Goal: Task Accomplishment & Management: Manage account settings

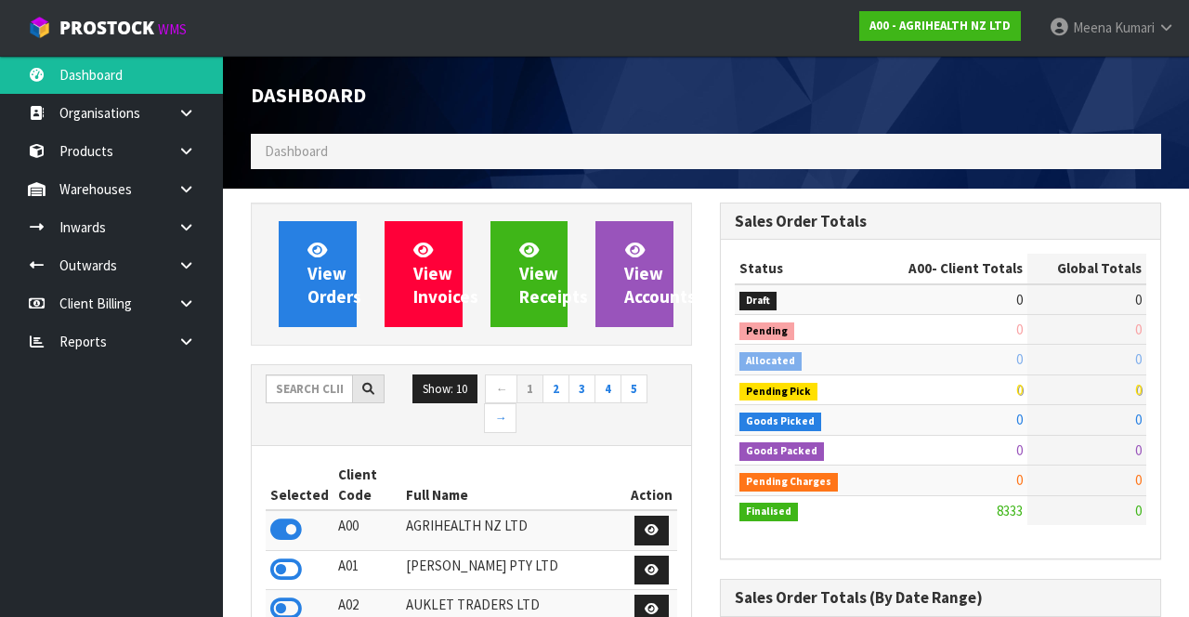
scroll to position [1479, 468]
click at [322, 390] on input "text" at bounding box center [309, 388] width 87 height 29
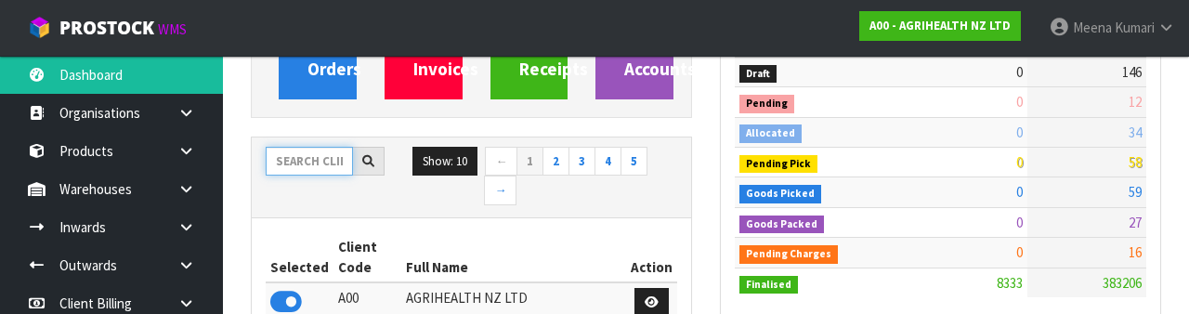
scroll to position [218, 0]
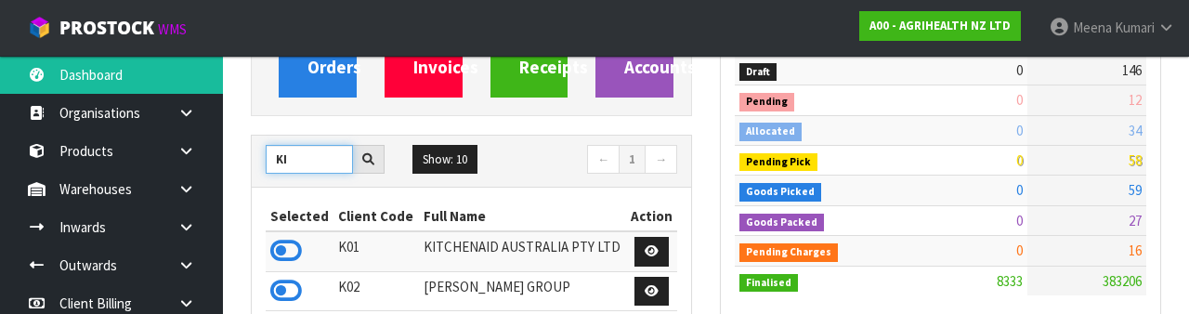
type input "KI"
click at [285, 256] on icon at bounding box center [286, 251] width 32 height 28
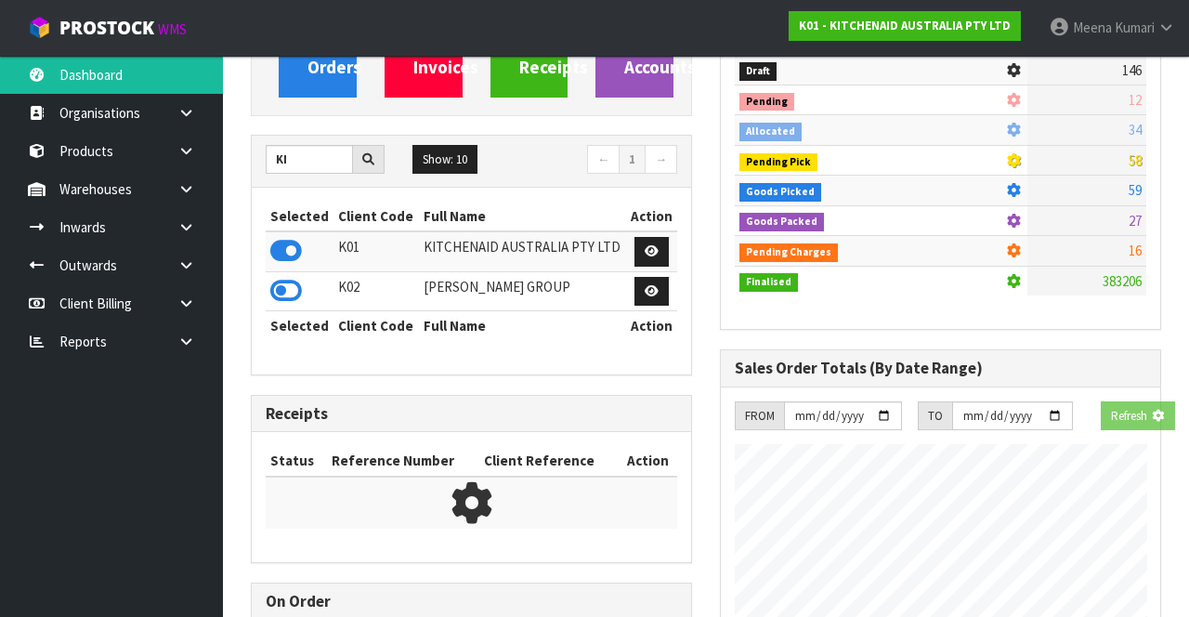
scroll to position [1152, 468]
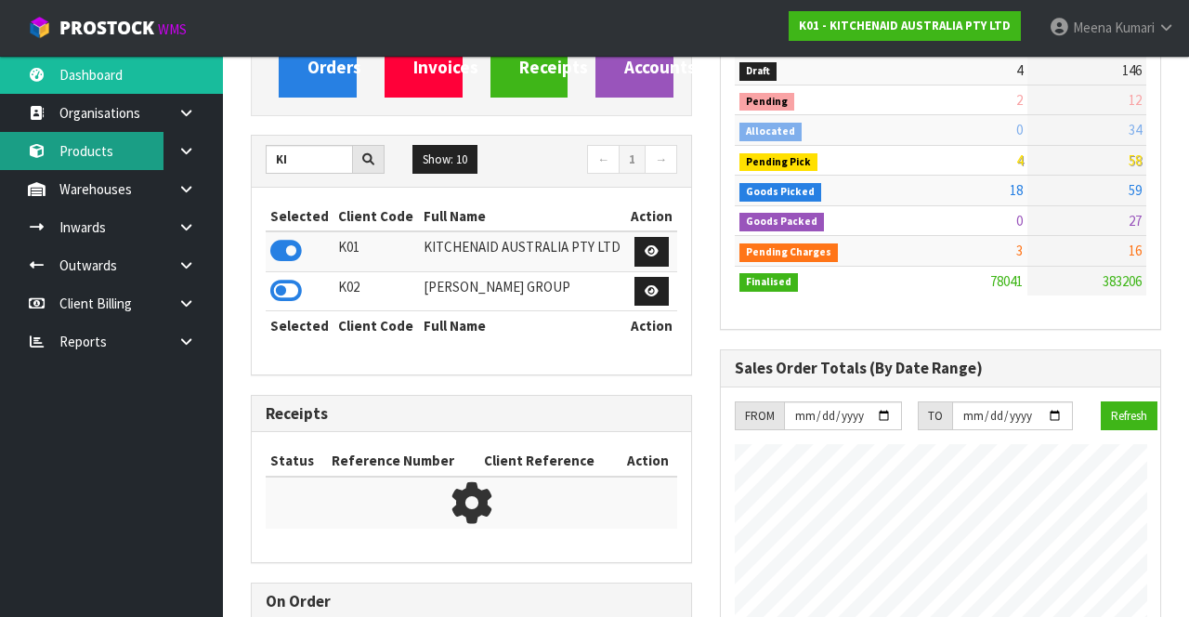
click at [116, 154] on link "Products" at bounding box center [111, 151] width 223 height 38
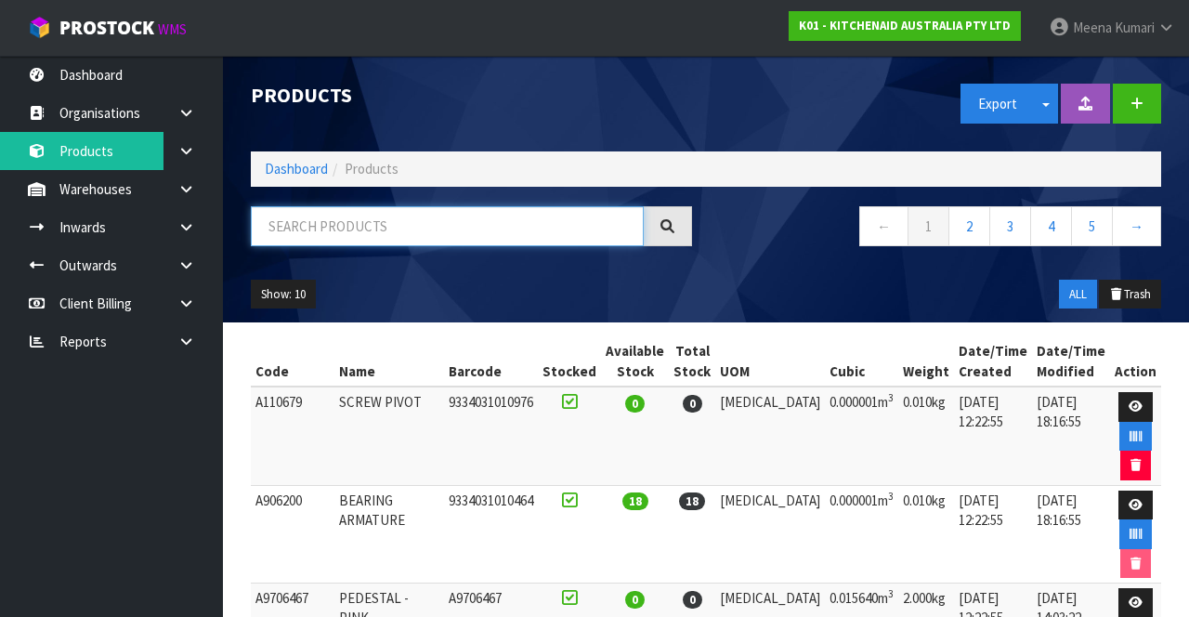
paste input "5KSMTHPS"
type input "5KSMTHPS"
click at [931, 288] on div "Show: 10 5 10 25 50 ALL Trash" at bounding box center [706, 295] width 939 height 58
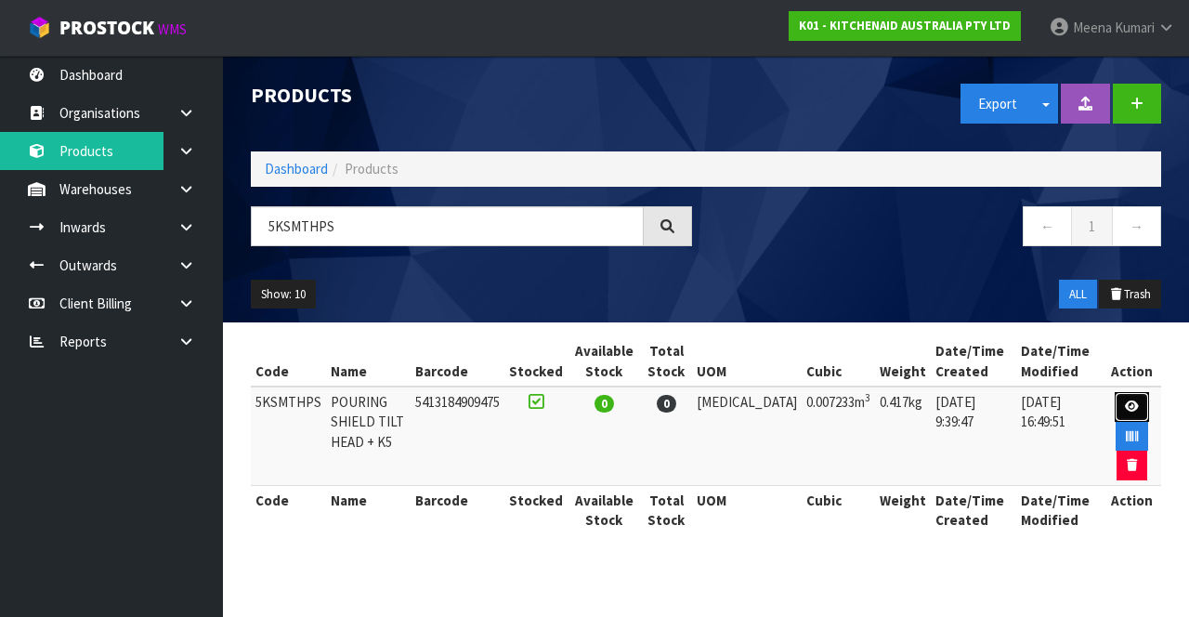
click at [1130, 396] on link at bounding box center [1132, 407] width 34 height 30
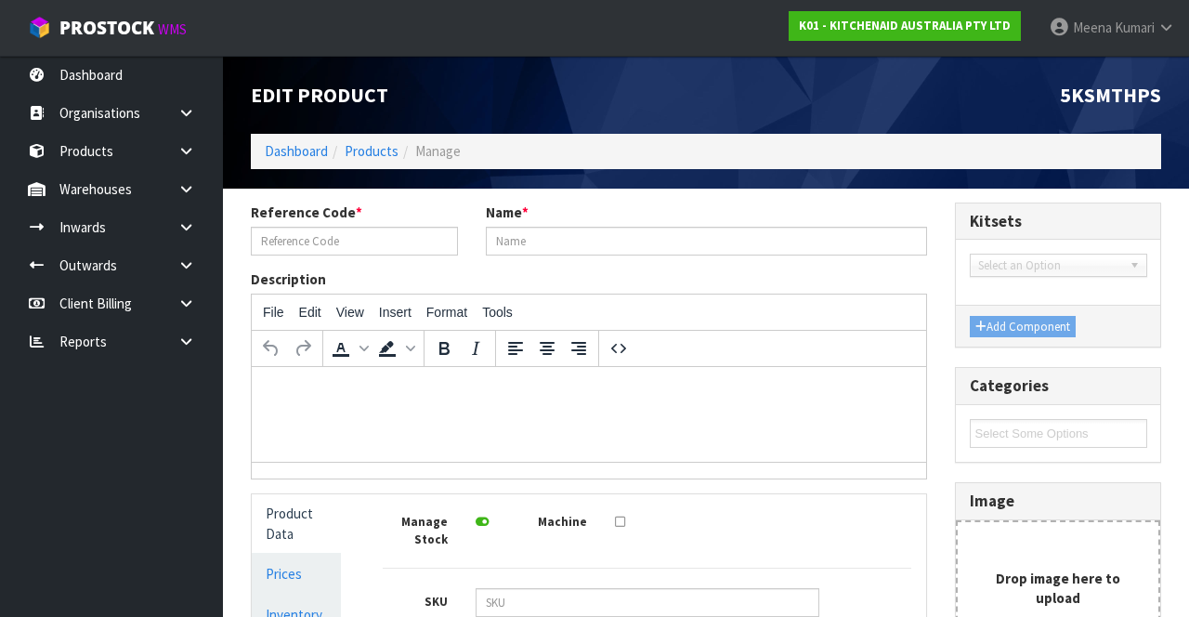
type input "5KSMTHPS"
type input "POURING SHIELD TILT HEAD + K5"
type input "5413184909475"
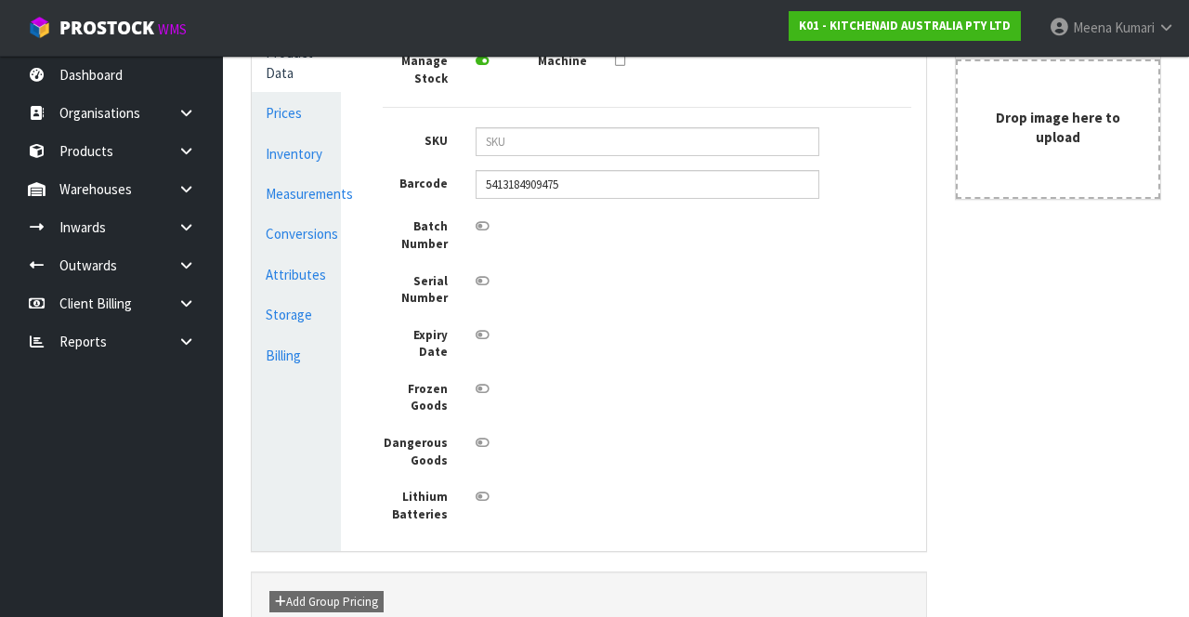
click at [327, 221] on link "Conversions" at bounding box center [296, 234] width 89 height 38
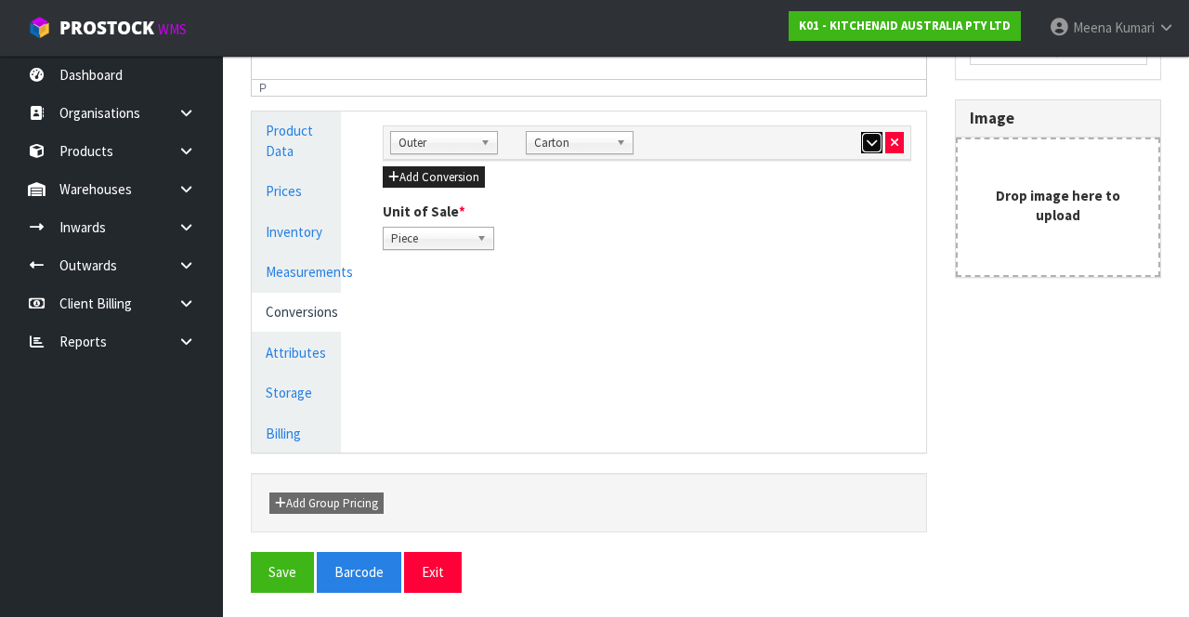
click at [872, 147] on button "button" at bounding box center [871, 143] width 21 height 22
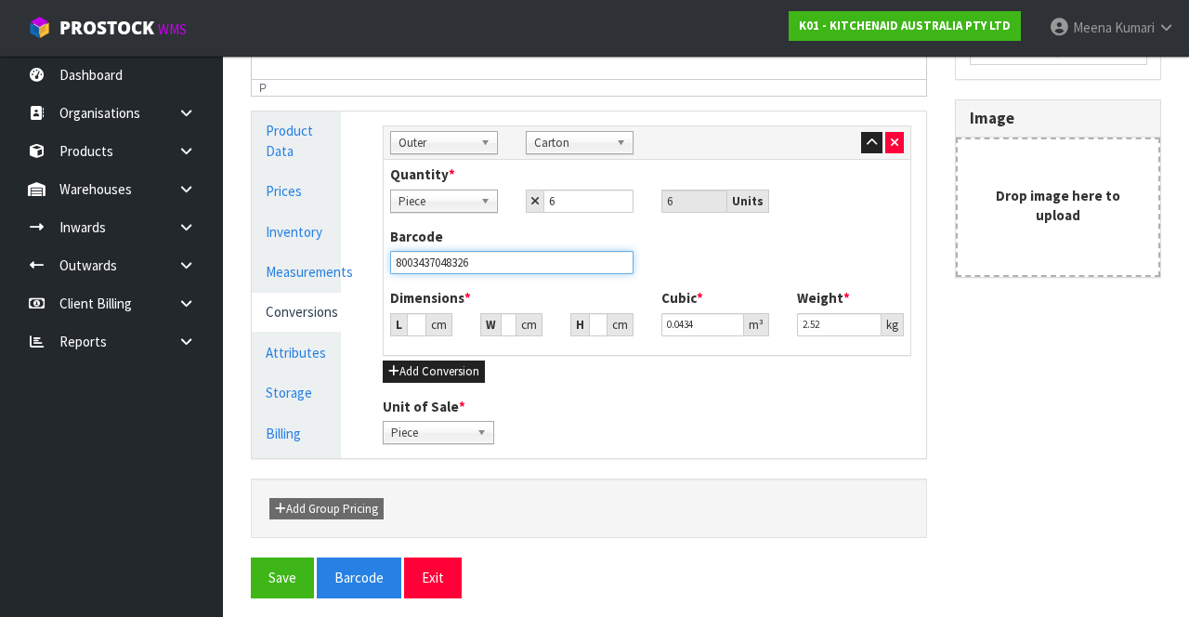
click at [598, 268] on input "8003437048326" at bounding box center [511, 262] width 243 height 23
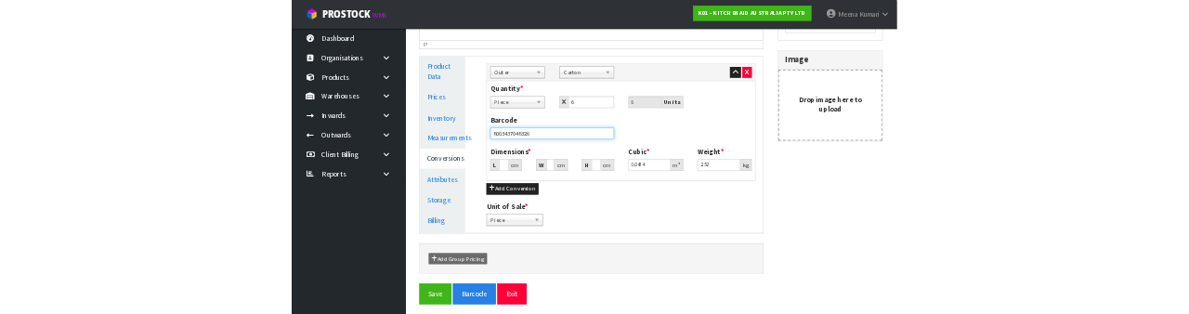
scroll to position [372, 0]
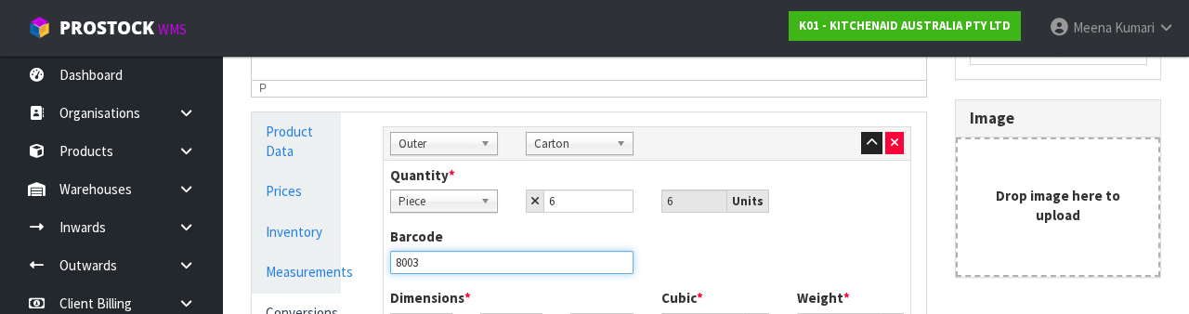
type input "800"
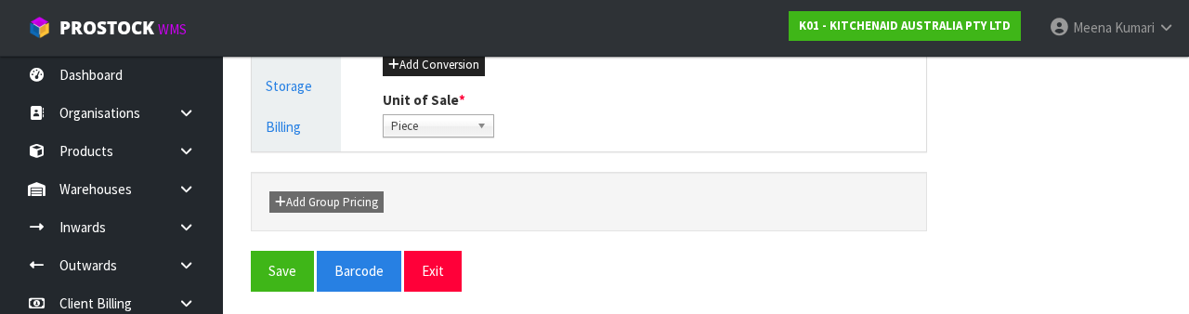
type input "60883049616829"
click at [265, 269] on button "Save" at bounding box center [282, 271] width 63 height 40
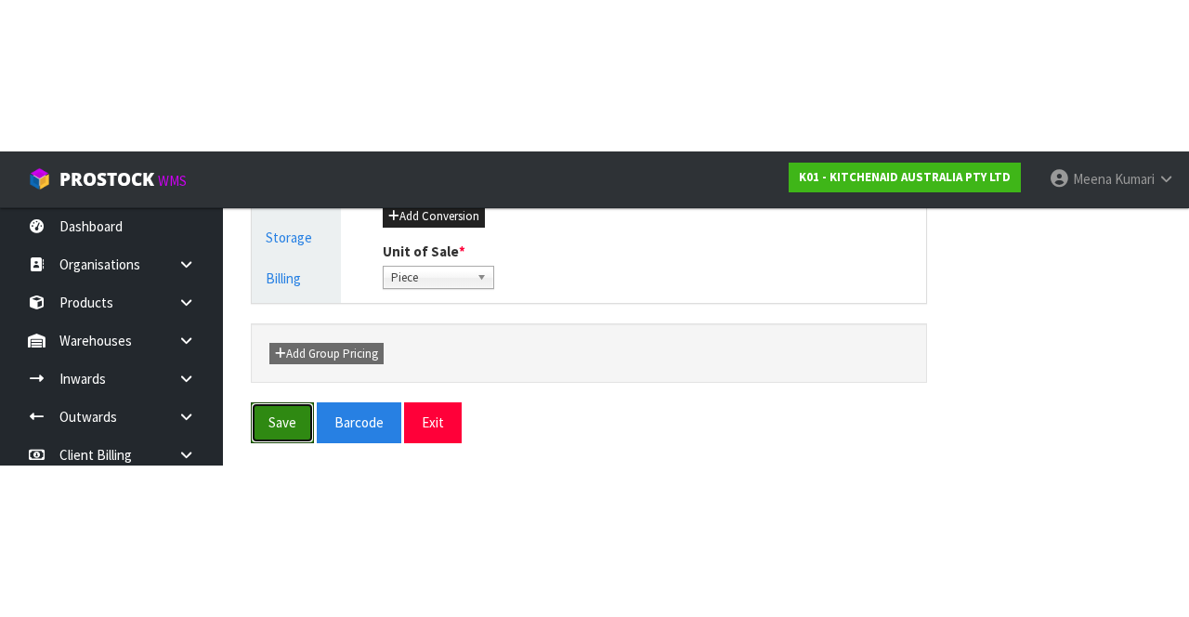
scroll to position [387, 0]
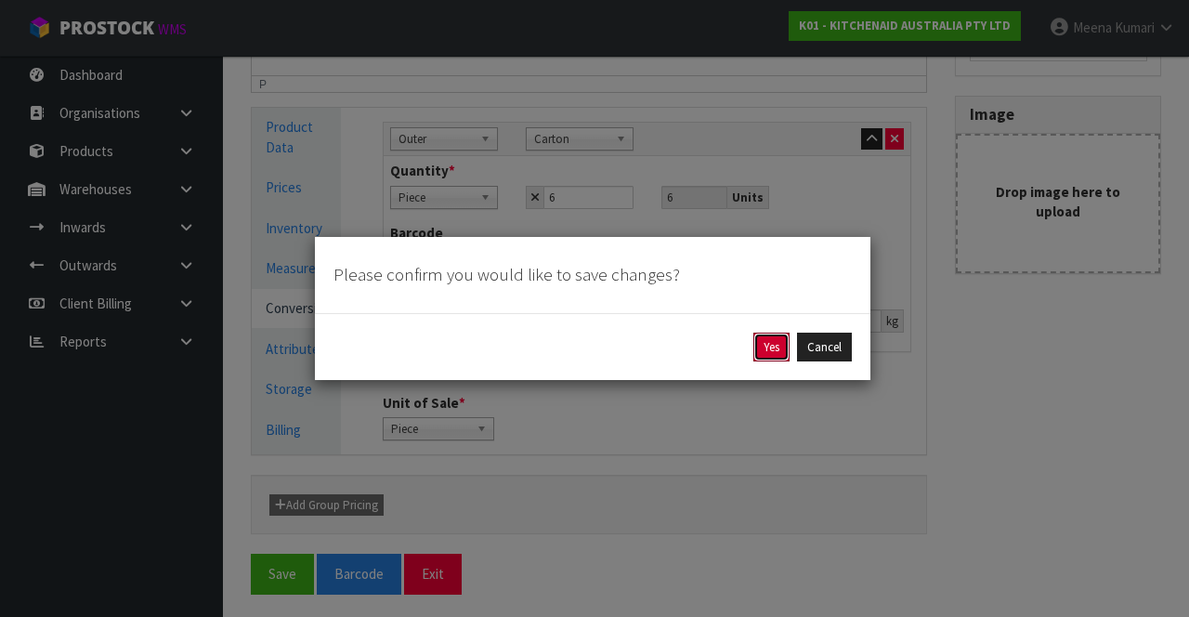
click at [766, 351] on button "Yes" at bounding box center [772, 348] width 36 height 30
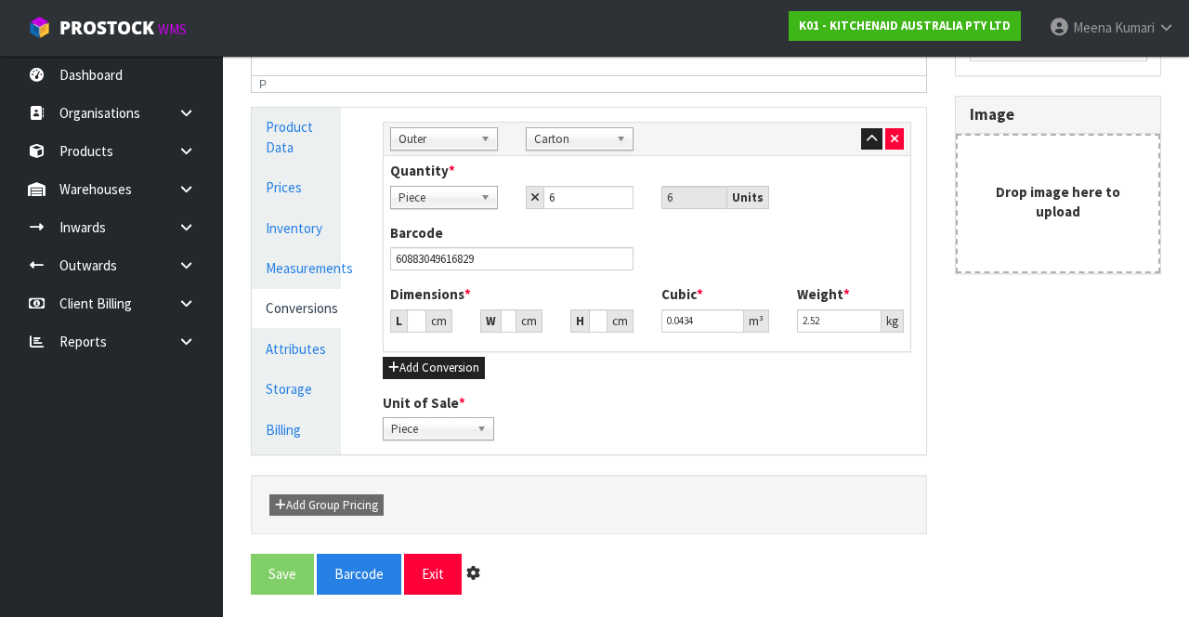
scroll to position [0, 0]
